Goal: Task Accomplishment & Management: Use online tool/utility

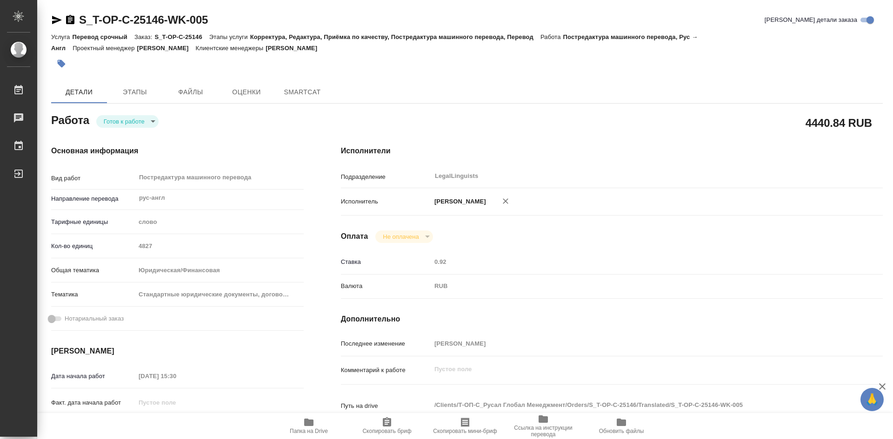
type textarea "x"
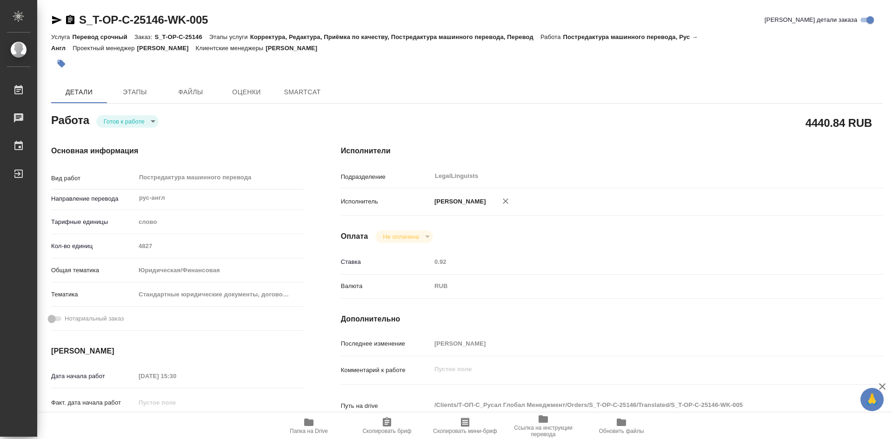
type textarea "x"
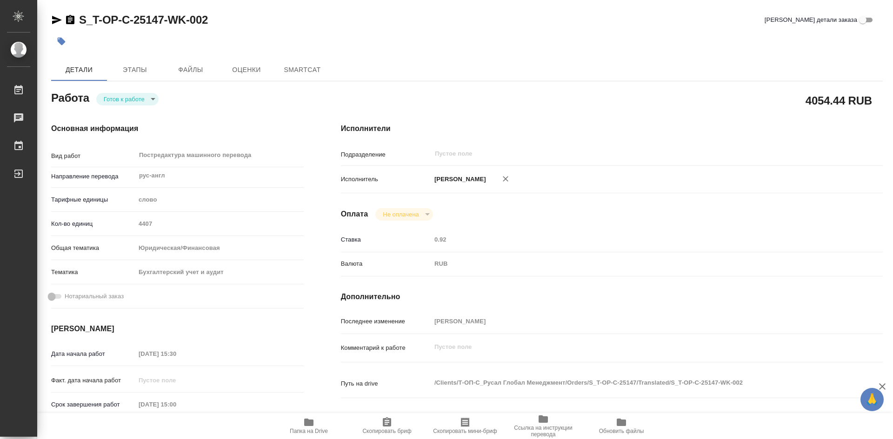
type textarea "x"
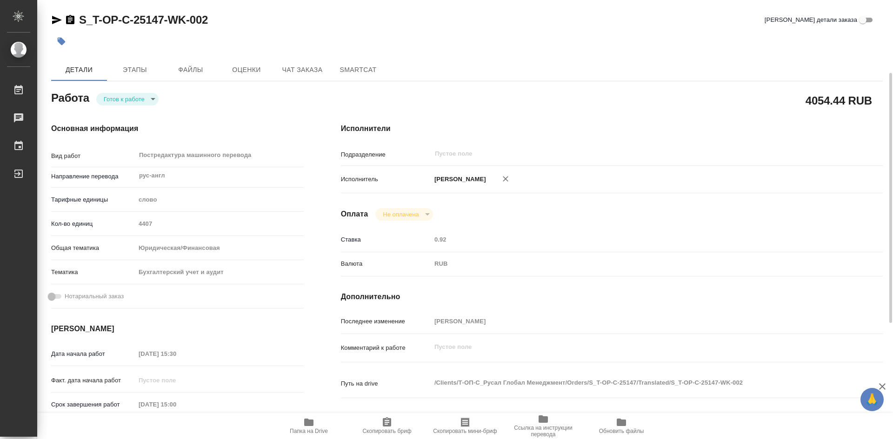
scroll to position [93, 0]
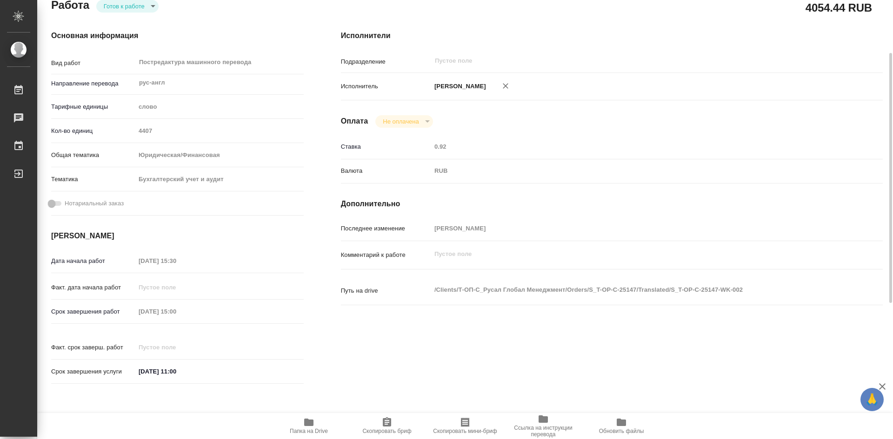
click at [307, 424] on icon "button" at bounding box center [308, 422] width 9 height 7
type textarea "x"
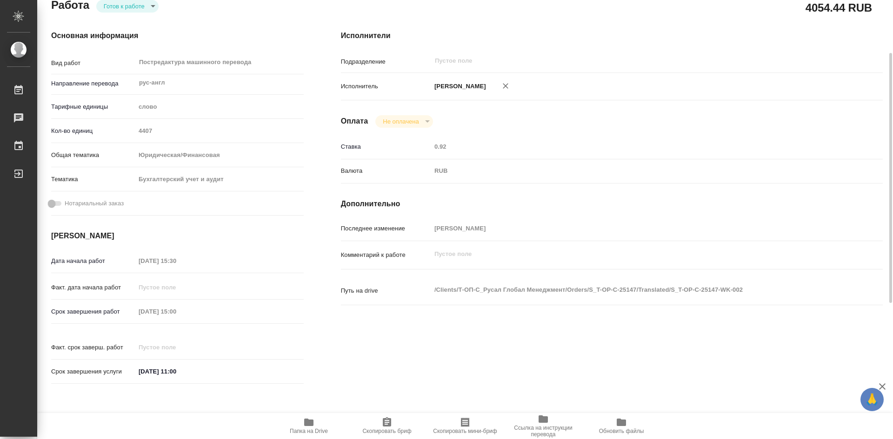
type textarea "x"
click at [307, 424] on icon "button" at bounding box center [308, 422] width 9 height 7
type textarea "x"
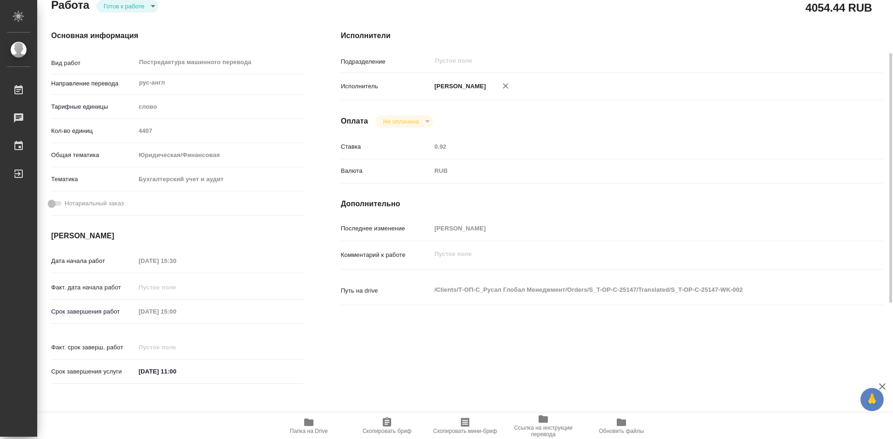
type textarea "x"
